Goal: Transaction & Acquisition: Purchase product/service

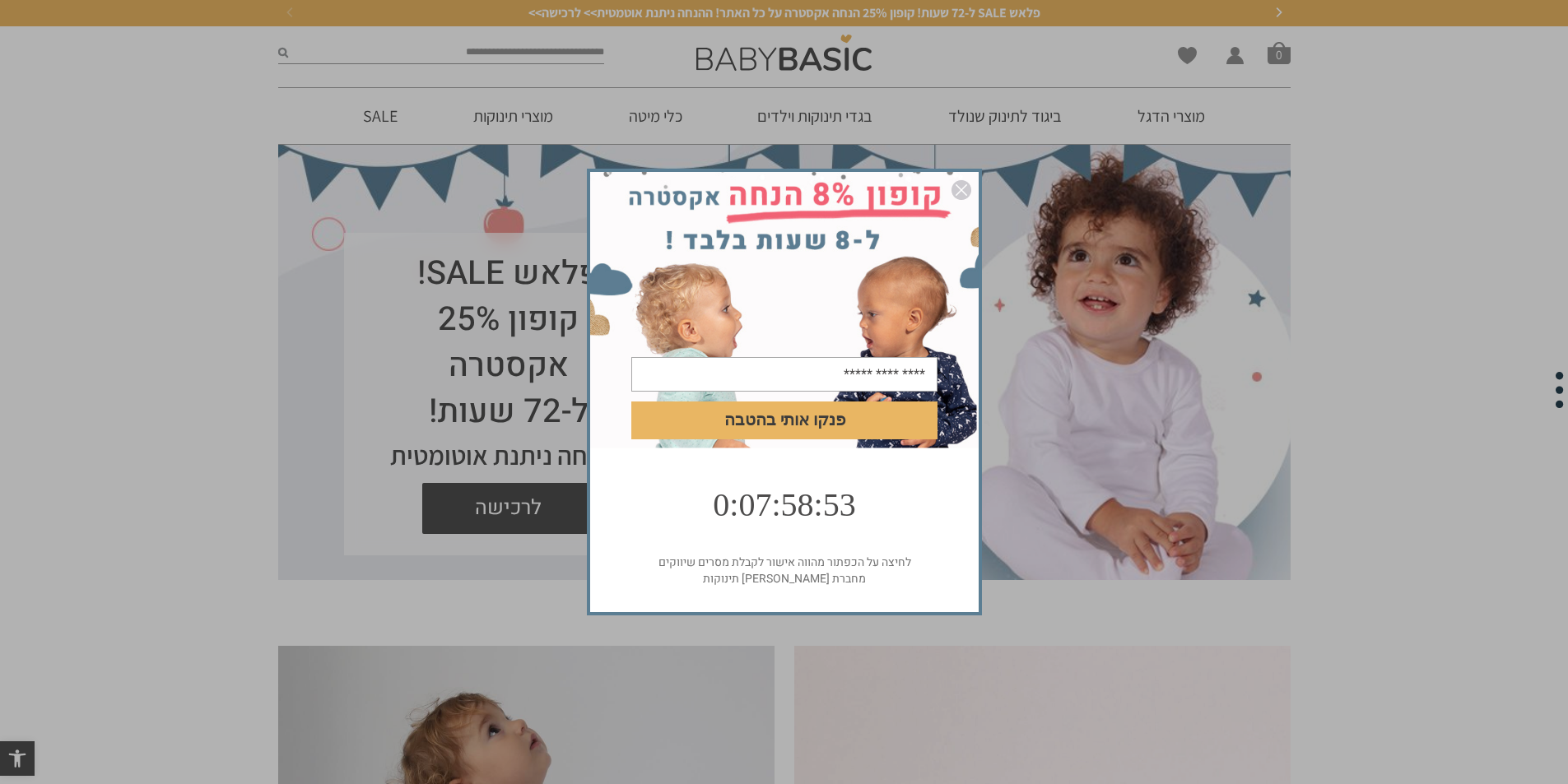
click at [963, 194] on img "סגור" at bounding box center [961, 189] width 20 height 20
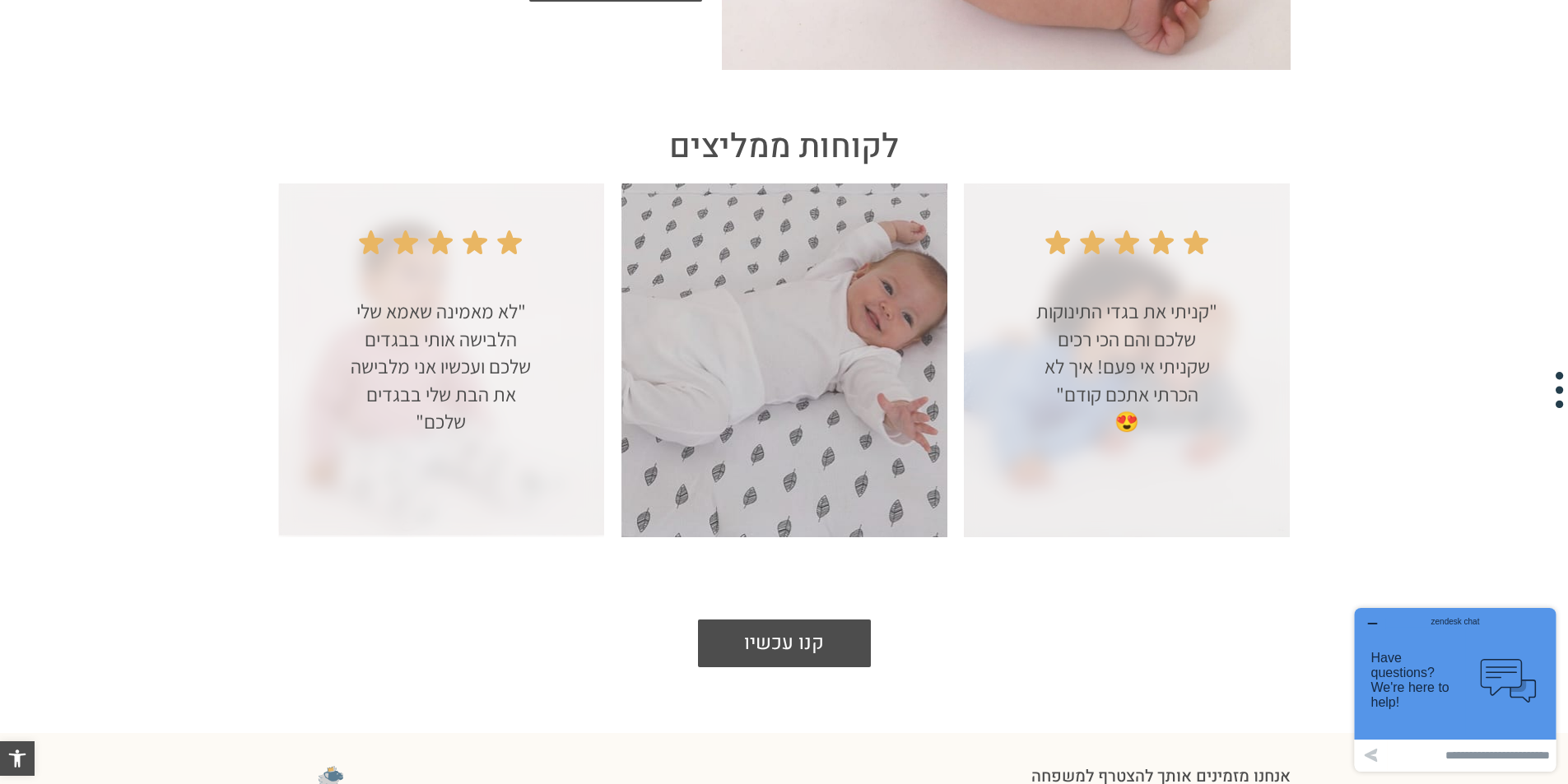
scroll to position [3120, 0]
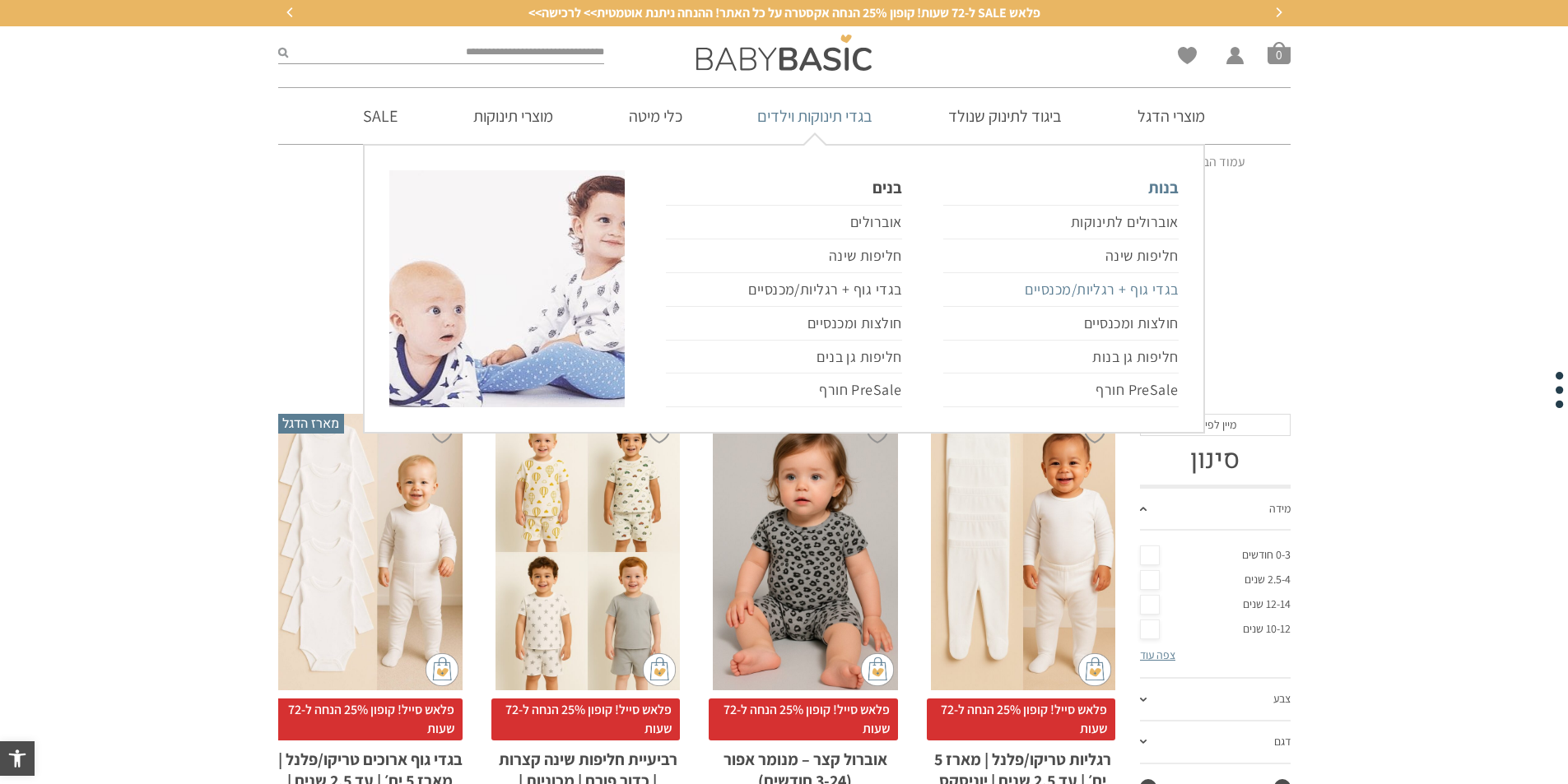
drag, startPoint x: 1159, startPoint y: 292, endPoint x: 1159, endPoint y: 315, distance: 23.0
drag, startPoint x: 883, startPoint y: 251, endPoint x: 883, endPoint y: 263, distance: 12.0
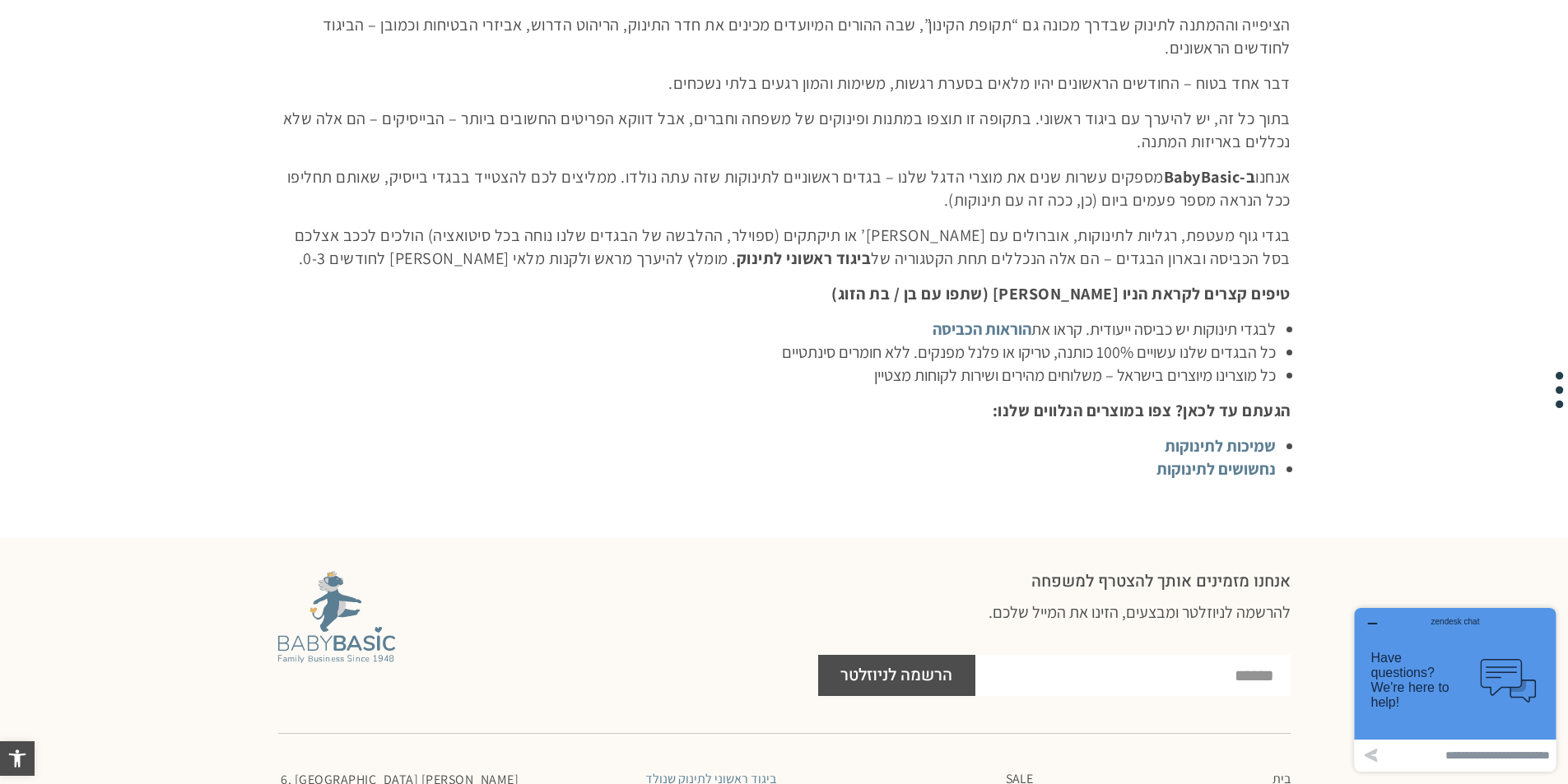
scroll to position [5757, 0]
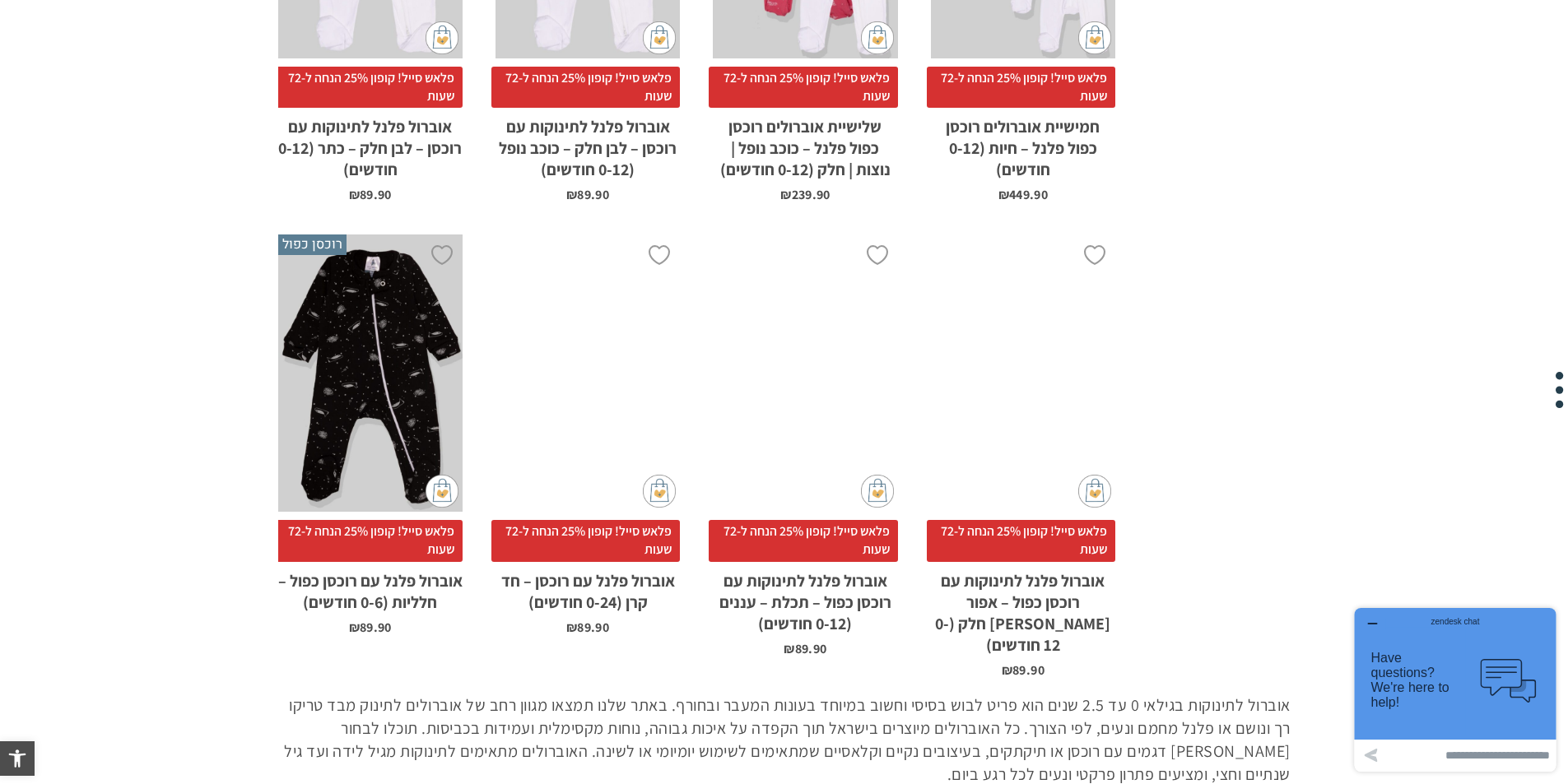
scroll to position [4194, 0]
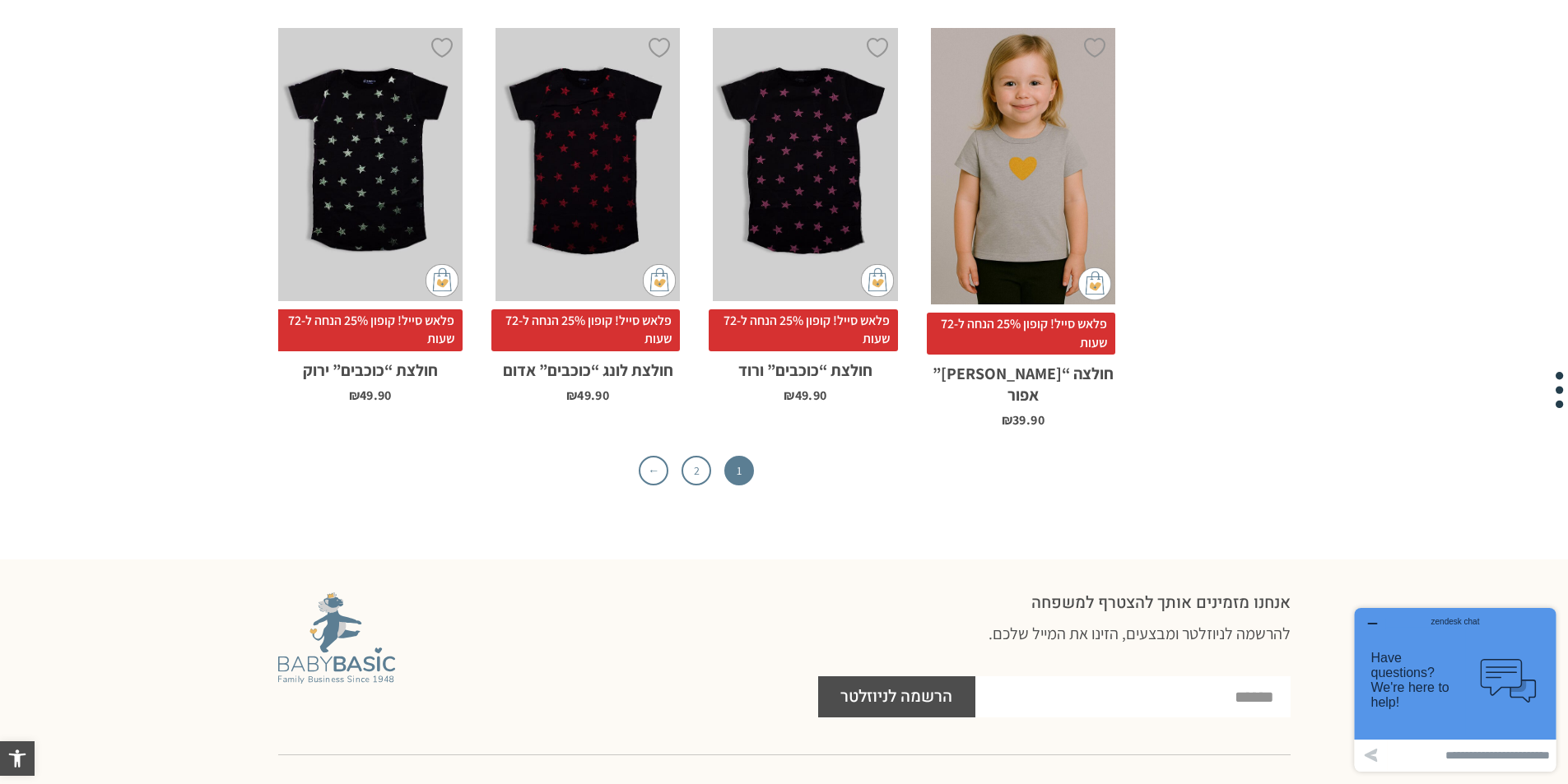
scroll to position [5099, 0]
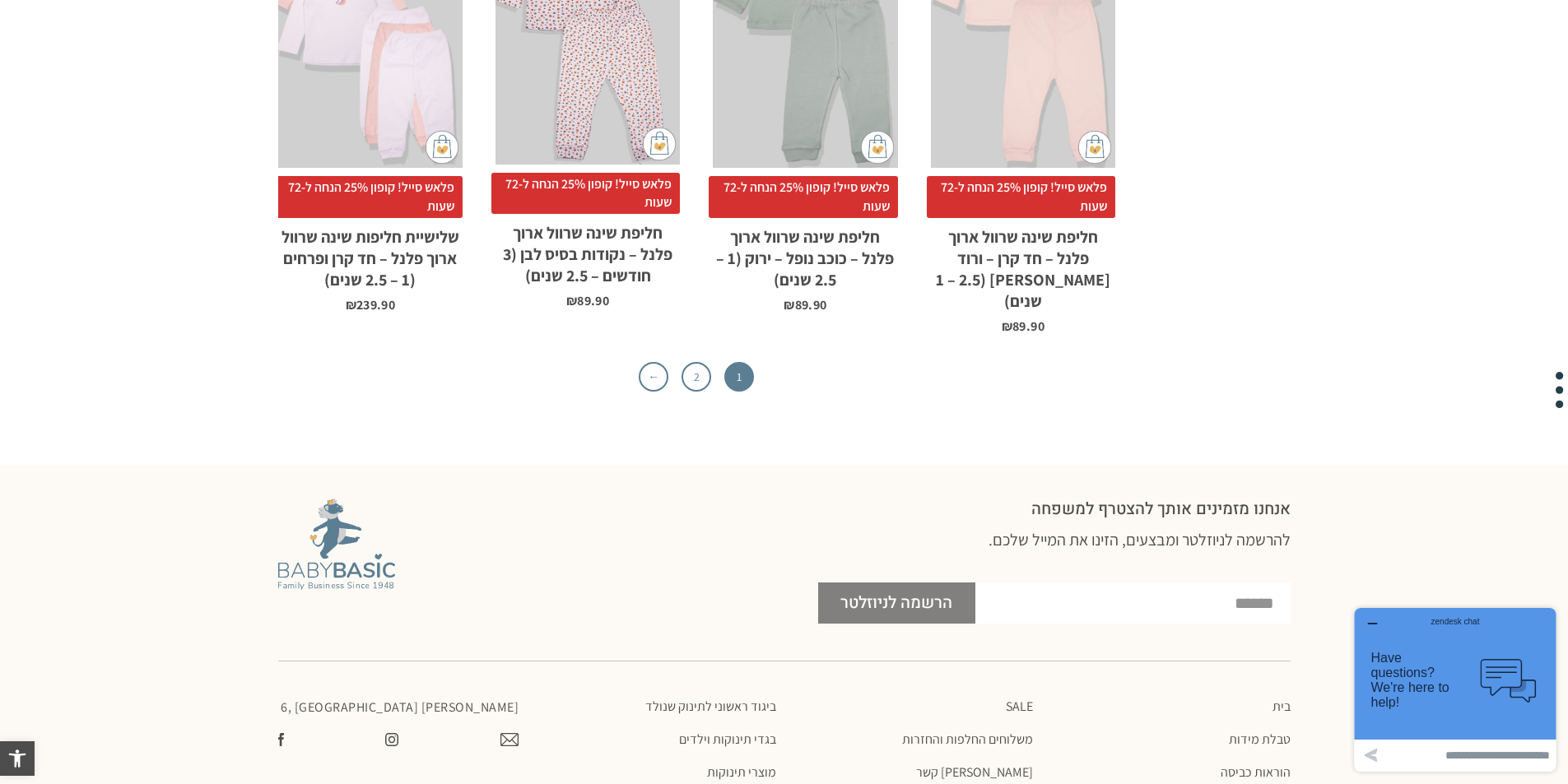
scroll to position [5757, 0]
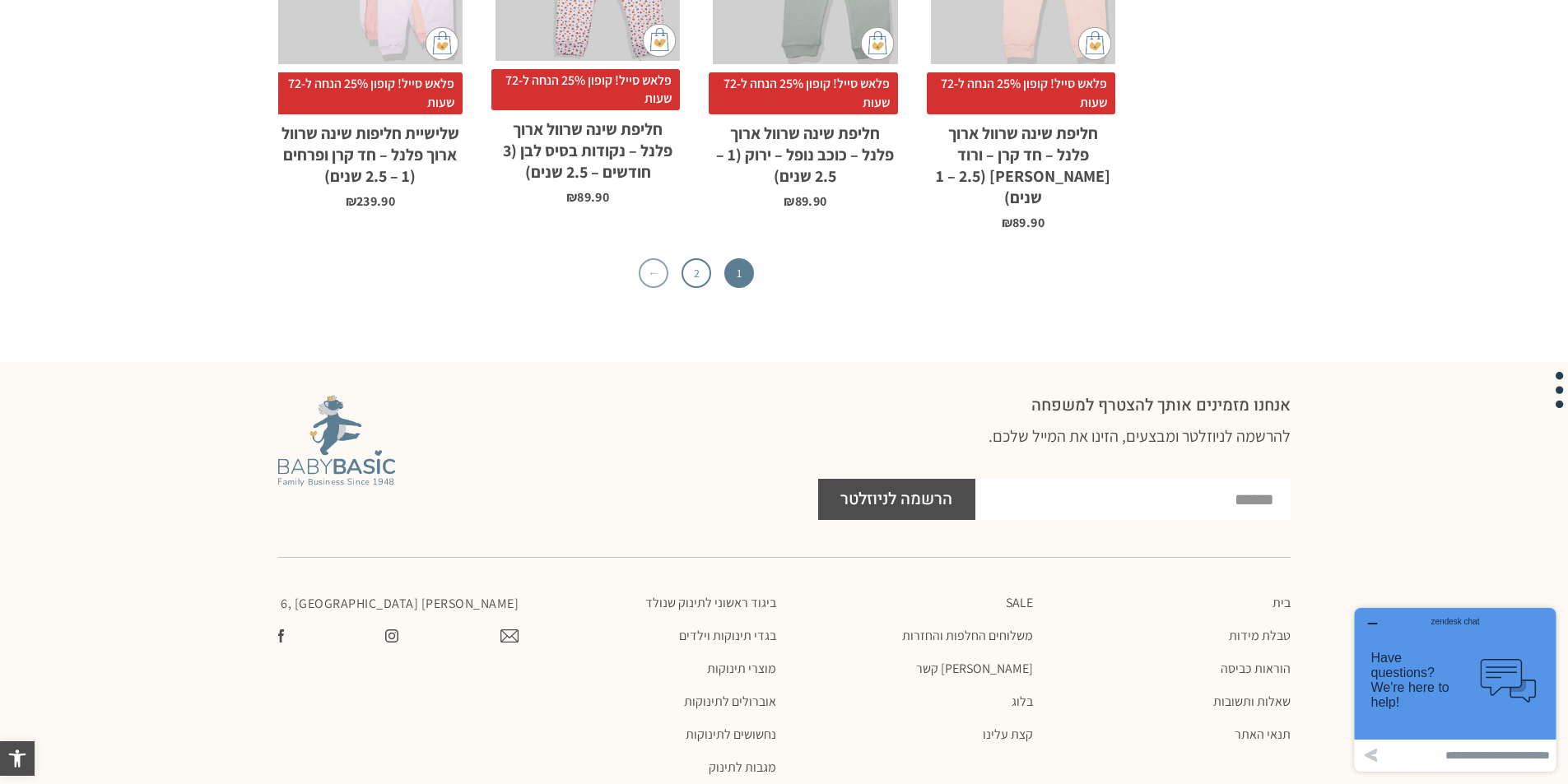
click at [656, 258] on link "←" at bounding box center [652, 272] width 30 height 30
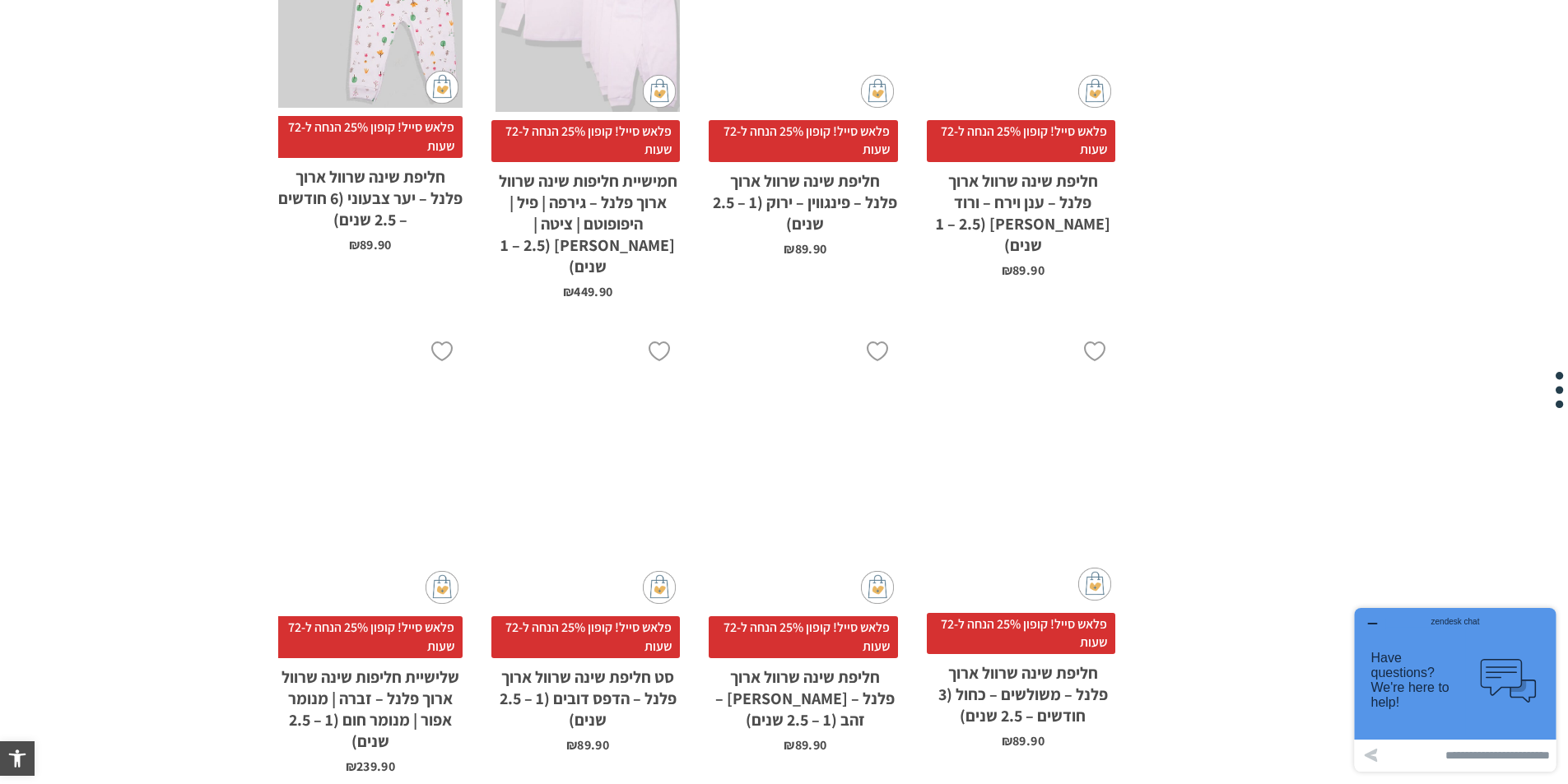
scroll to position [5263, 0]
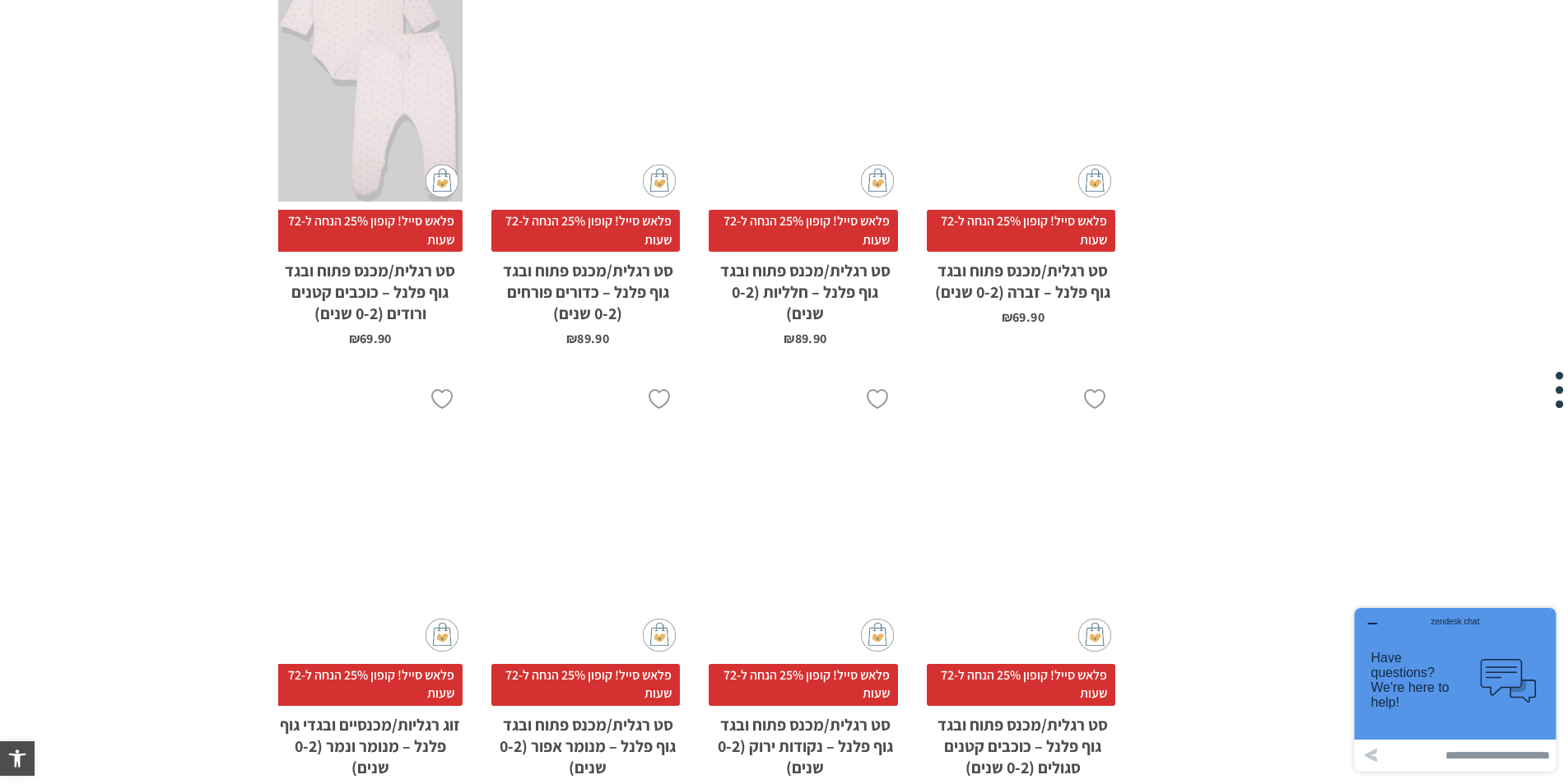
scroll to position [4606, 0]
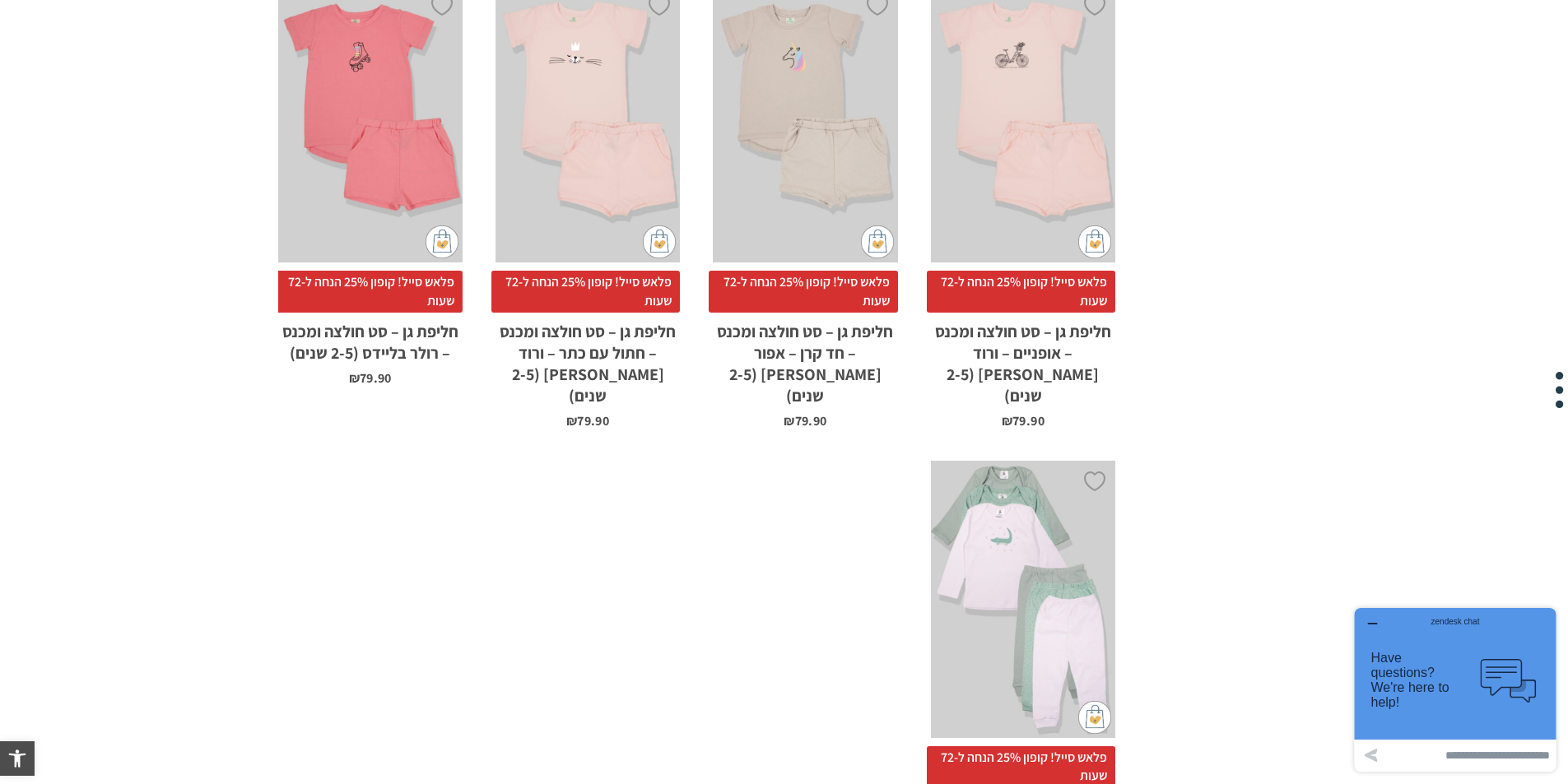
scroll to position [1809, 0]
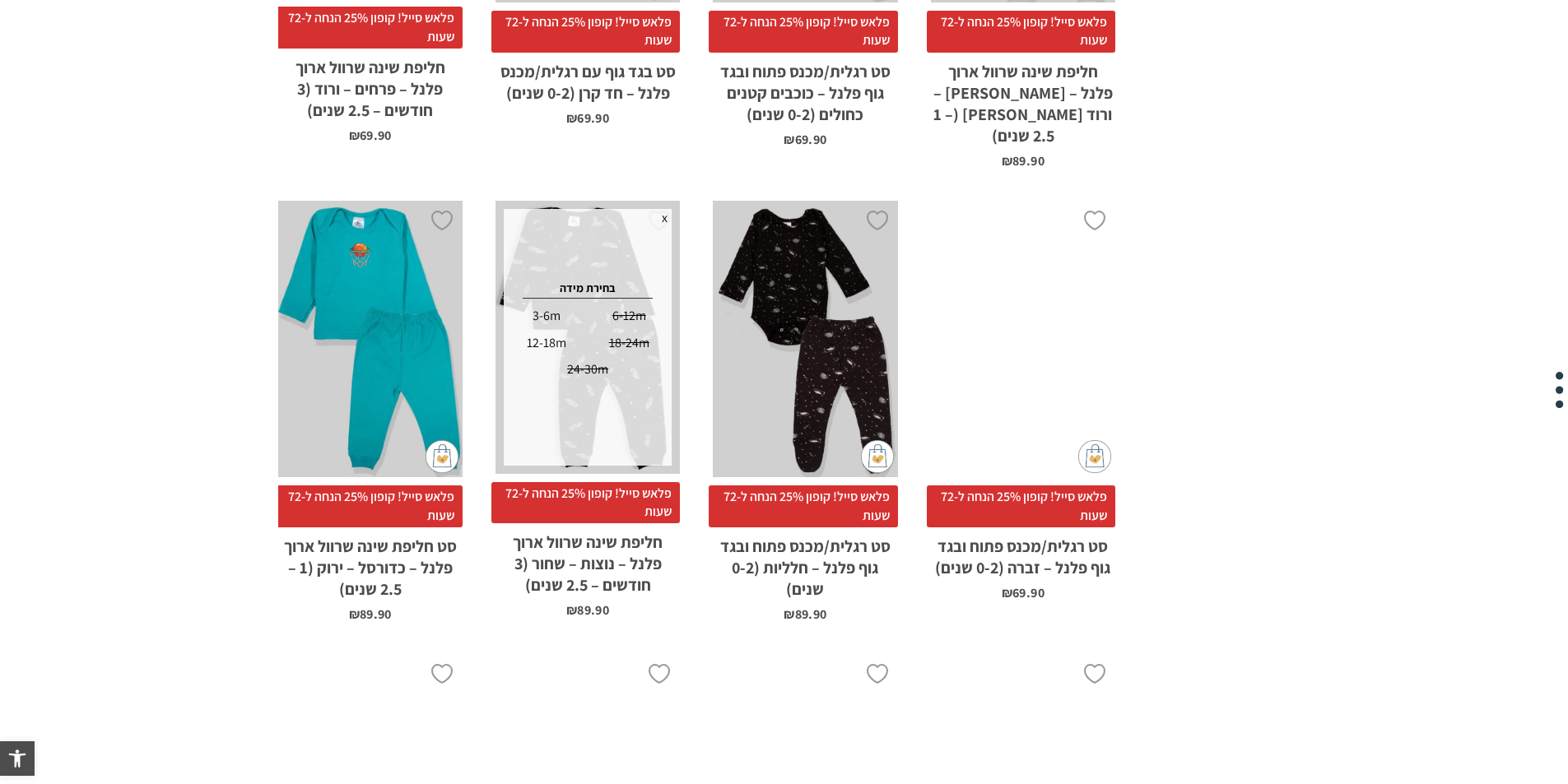
scroll to position [3042, 0]
